Goal: Task Accomplishment & Management: Use online tool/utility

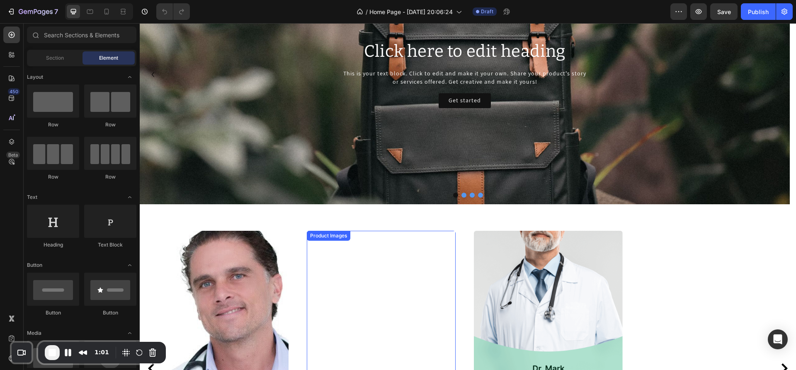
scroll to position [389, 0]
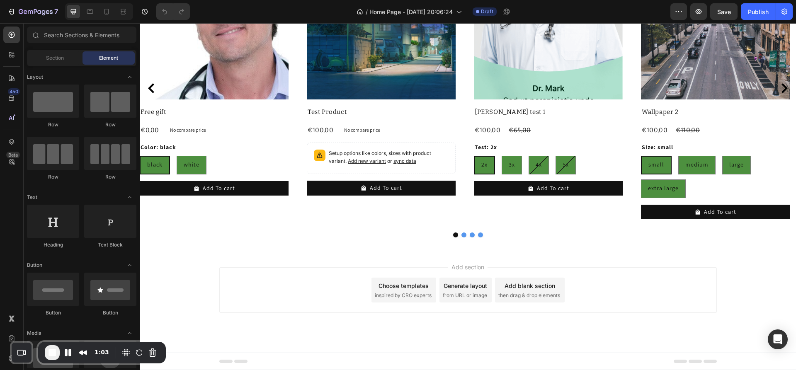
click at [396, 289] on div "Choose templates" at bounding box center [403, 285] width 50 height 9
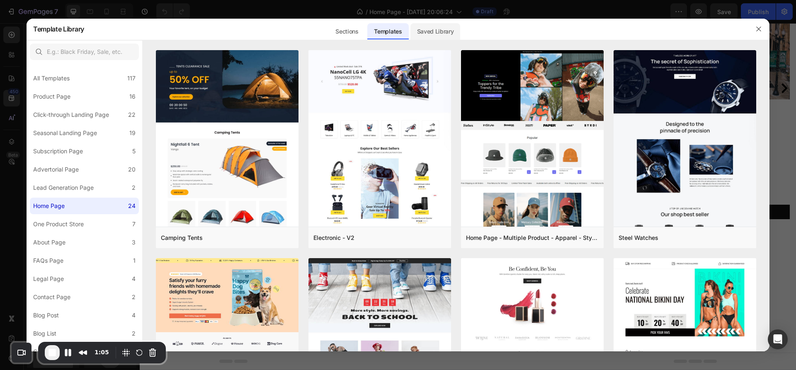
click at [434, 33] on div "Saved Library" at bounding box center [435, 31] width 50 height 17
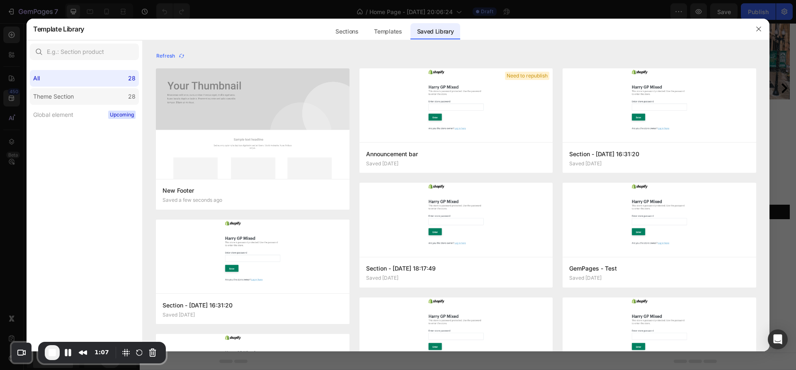
click at [75, 98] on div "Theme Section" at bounding box center [55, 97] width 44 height 10
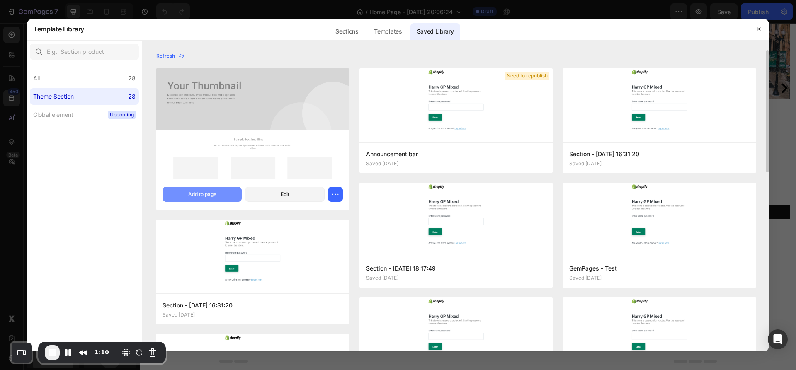
click at [196, 194] on div "Add to page" at bounding box center [202, 194] width 28 height 7
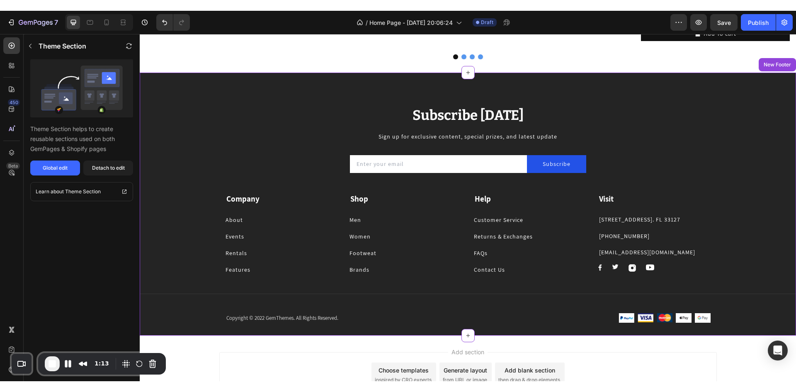
scroll to position [575, 0]
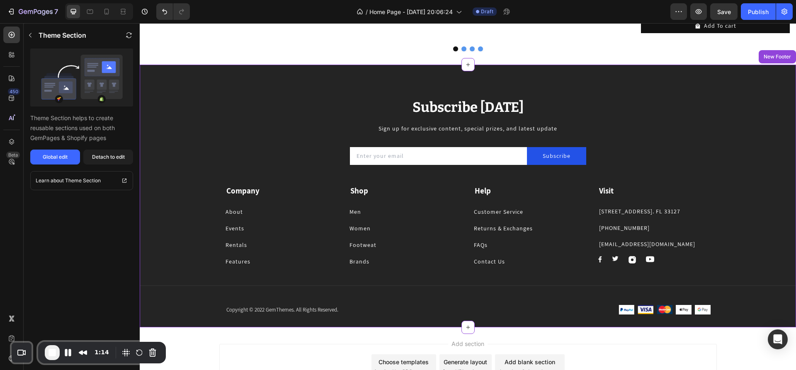
click at [54, 350] on span "End Recording" at bounding box center [52, 353] width 10 height 10
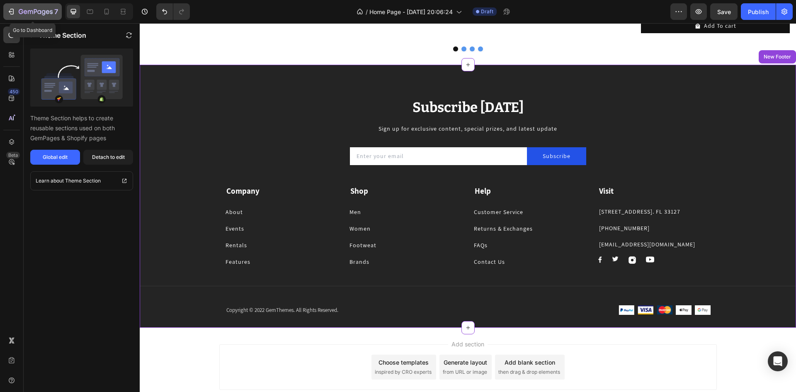
click at [10, 9] on icon "button" at bounding box center [11, 11] width 8 height 8
